Goal: Navigation & Orientation: Find specific page/section

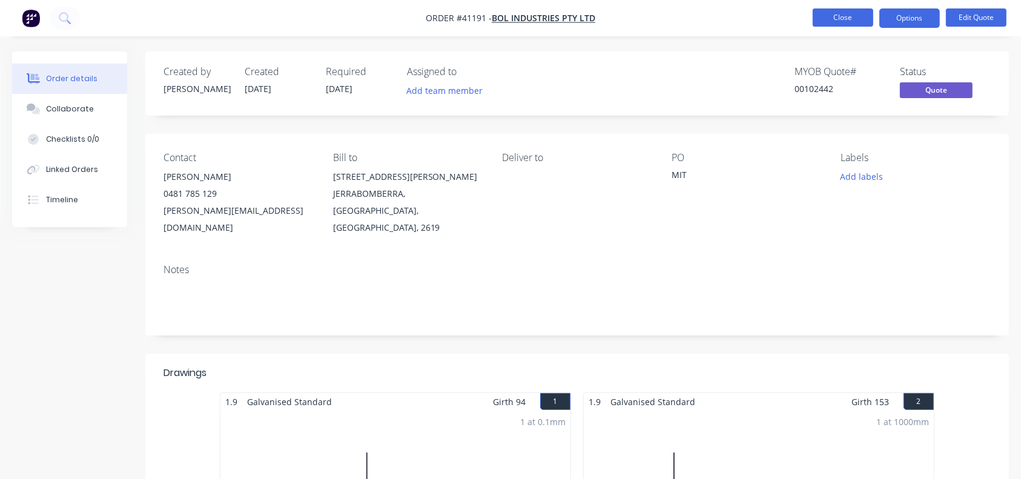
click at [840, 18] on button "Close" at bounding box center [843, 17] width 61 height 18
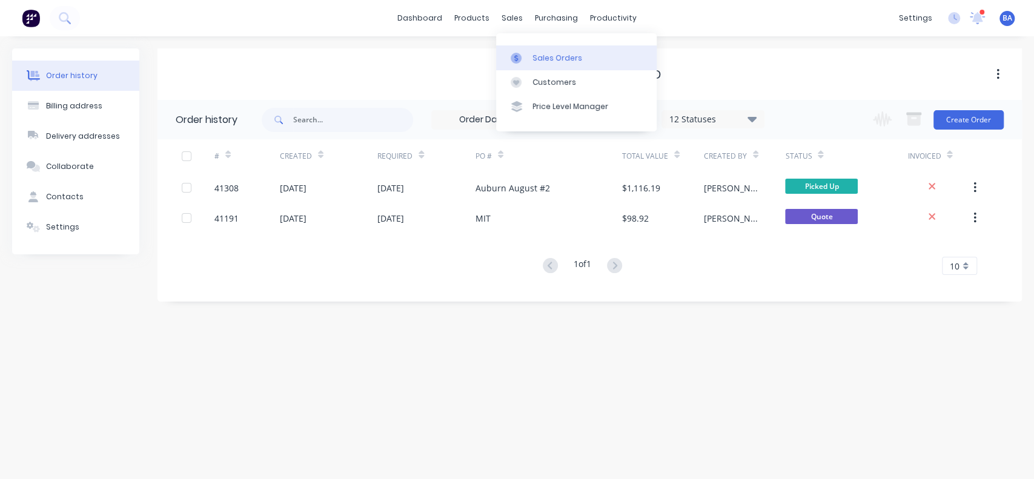
click at [526, 50] on link "Sales Orders" at bounding box center [576, 57] width 160 height 24
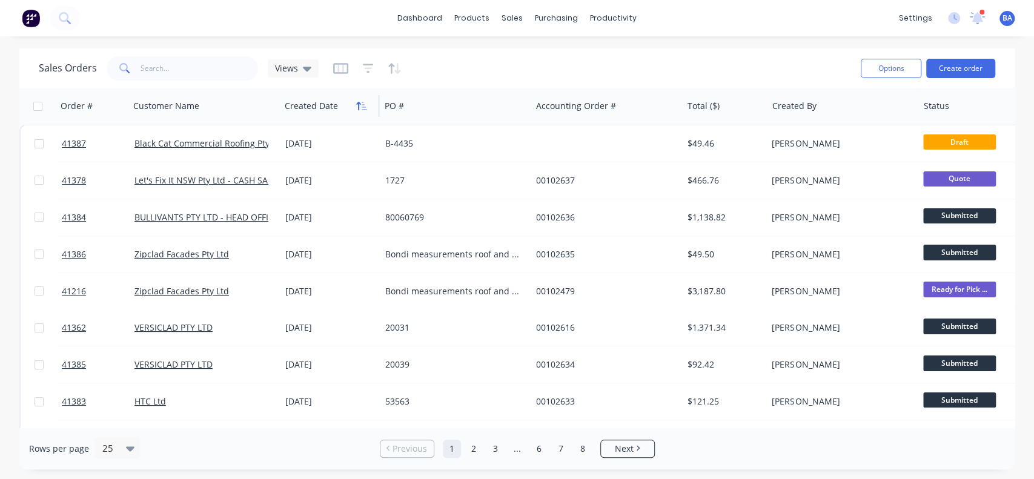
click at [357, 110] on icon "button" at bounding box center [361, 106] width 11 height 10
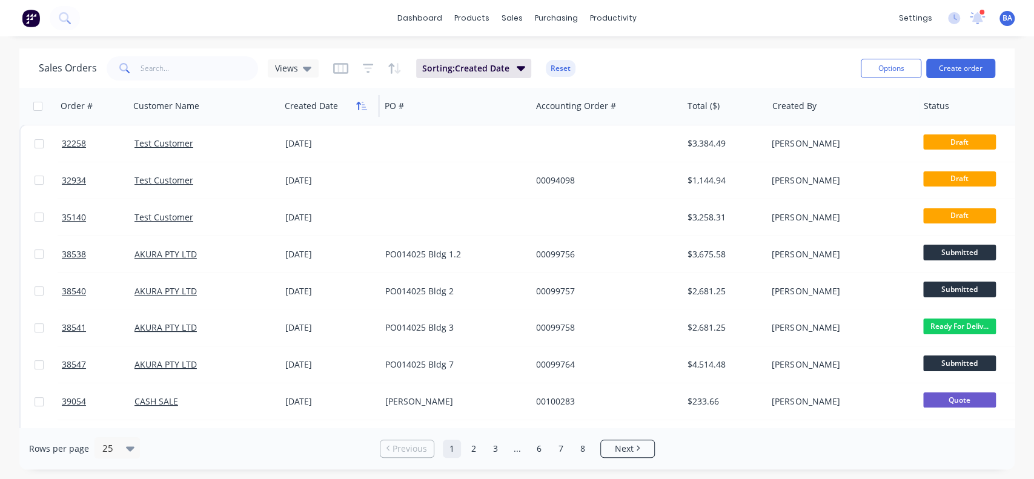
click at [360, 104] on icon "button" at bounding box center [361, 106] width 11 height 10
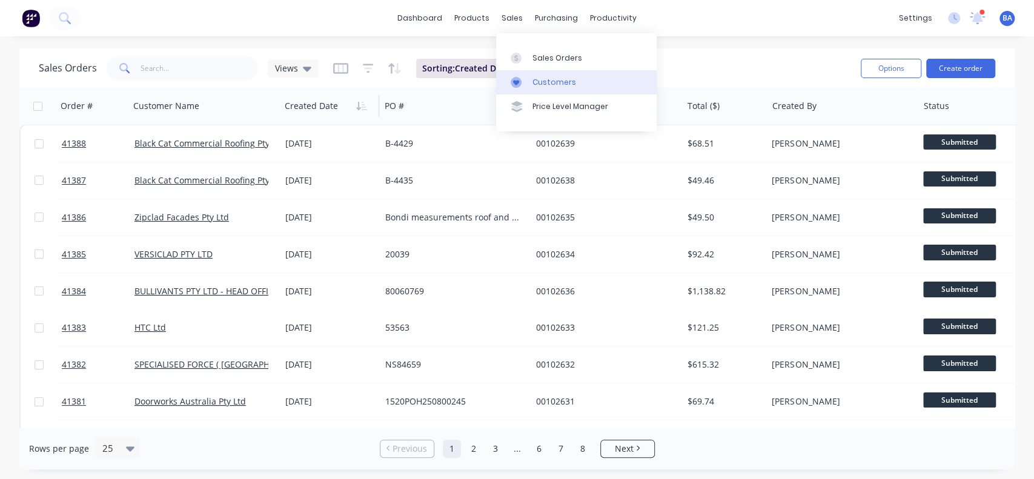
click at [550, 77] on div "Customers" at bounding box center [554, 82] width 44 height 11
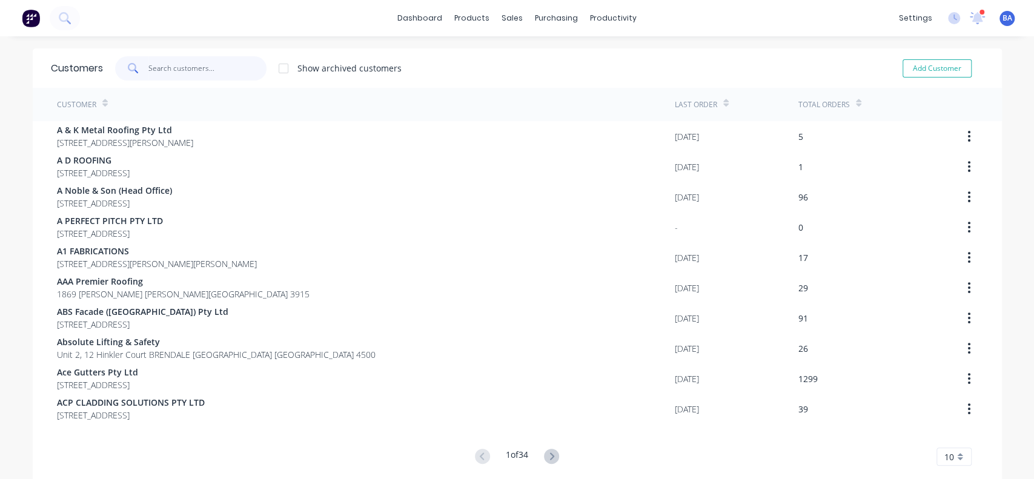
click at [222, 71] on input "text" at bounding box center [207, 68] width 118 height 24
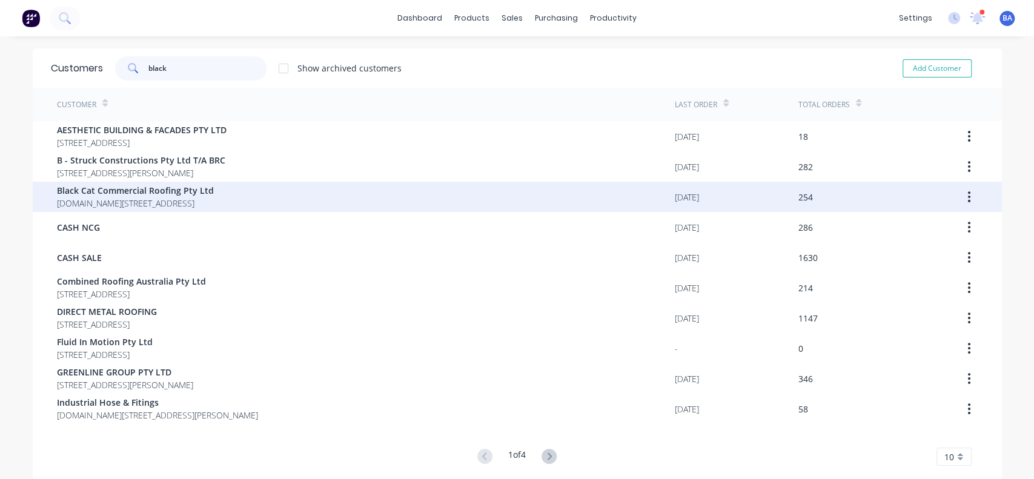
type input "black"
click at [114, 193] on span "Black Cat Commercial Roofing Pty Ltd" at bounding box center [135, 190] width 157 height 13
